Goal: Contribute content: Contribute content

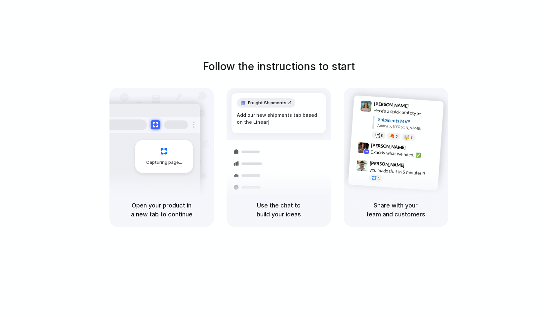
click at [501, 35] on div "Follow the instructions to start Capturing page Open your product in a new tab …" at bounding box center [278, 165] width 557 height 330
click at [226, 140] on div "Shipments" at bounding box center [243, 186] width 48 height 93
click at [456, 31] on div "Follow the instructions to start Capturing page Open your product in a new tab …" at bounding box center [278, 165] width 557 height 330
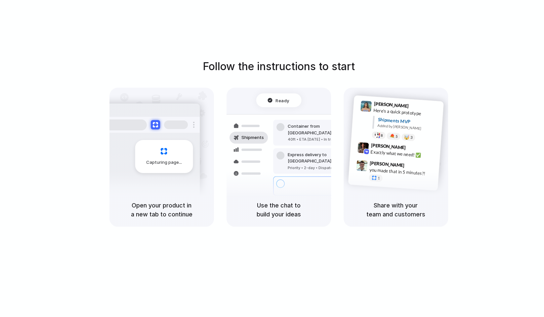
click at [272, 158] on div at bounding box center [272, 158] width 0 height 0
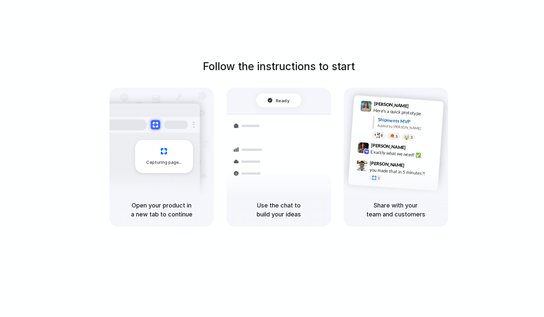
click at [272, 158] on div at bounding box center [272, 158] width 0 height 0
click at [86, 46] on div "Follow the instructions to start Capturing page Open your product in a new tab …" at bounding box center [278, 165] width 557 height 330
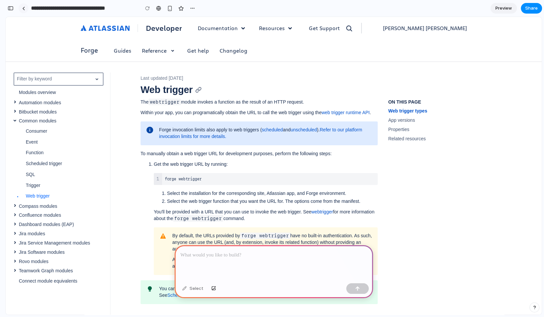
click at [27, 9] on link at bounding box center [24, 8] width 10 height 10
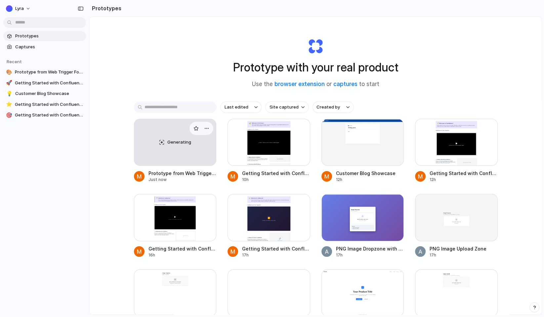
click at [152, 132] on div "Generating" at bounding box center [175, 142] width 82 height 46
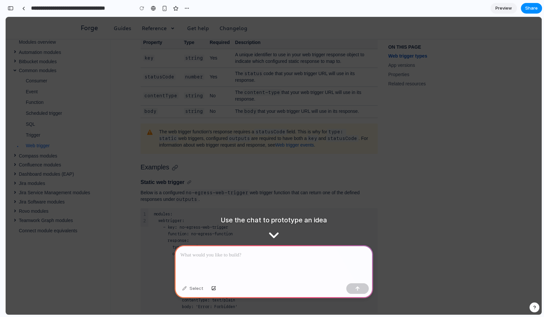
scroll to position [618, 0]
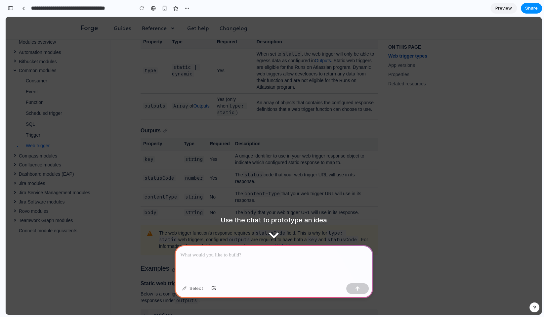
click at [202, 261] on div at bounding box center [274, 262] width 198 height 35
click at [161, 242] on code "type: static" at bounding box center [252, 236] width 187 height 12
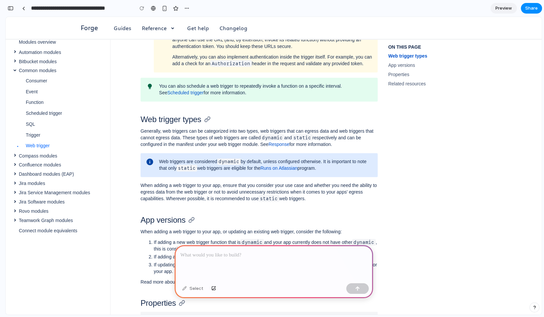
scroll to position [201, 0]
drag, startPoint x: 193, startPoint y: 188, endPoint x: 236, endPoint y: 193, distance: 43.2
drag, startPoint x: 230, startPoint y: 156, endPoint x: 248, endPoint y: 161, distance: 18.5
click at [248, 149] on p "Generally, web triggers can be categorized into two types, web triggers that ca…" at bounding box center [258, 139] width 237 height 20
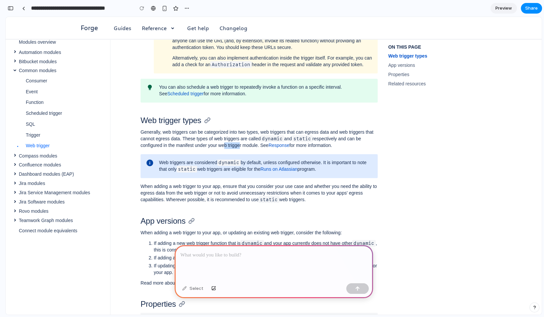
click at [248, 149] on p "Generally, web triggers can be categorized into two types, web triggers that ca…" at bounding box center [258, 139] width 237 height 20
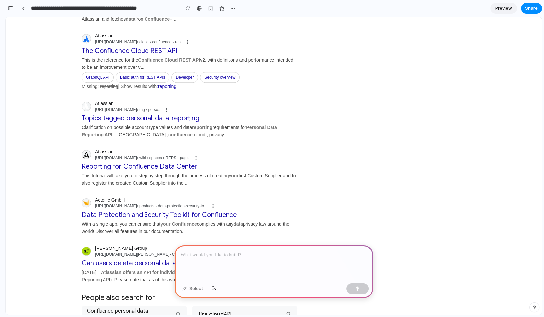
scroll to position [455, 0]
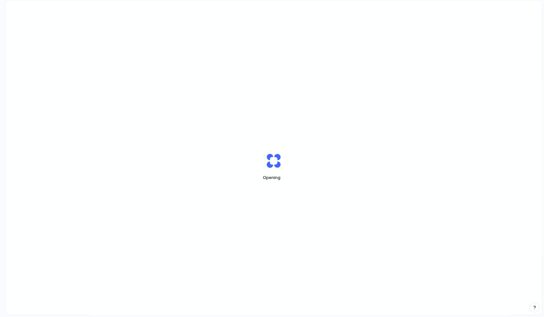
scroll to position [19, 0]
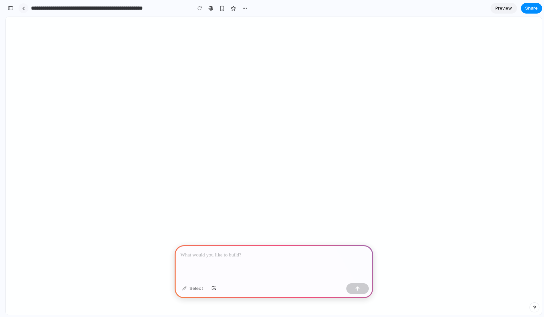
click at [25, 10] on link at bounding box center [24, 8] width 10 height 10
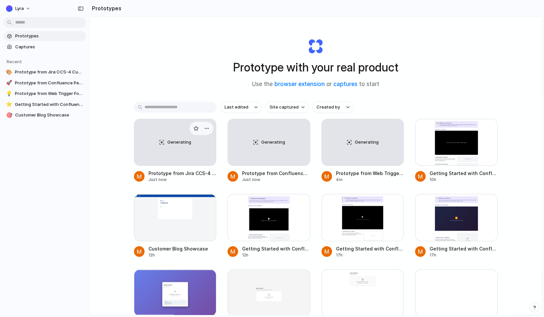
click at [164, 136] on div "Generating" at bounding box center [175, 142] width 82 height 46
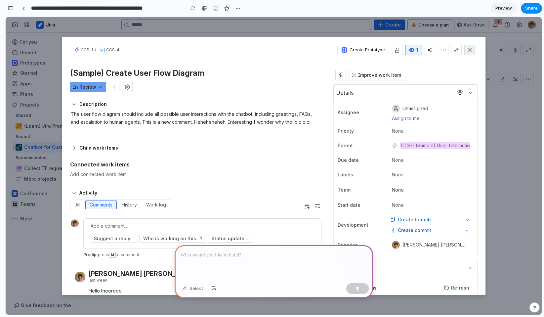
click at [471, 52] on span "Action items" at bounding box center [469, 50] width 8 height 8
